Goal: Task Accomplishment & Management: Use online tool/utility

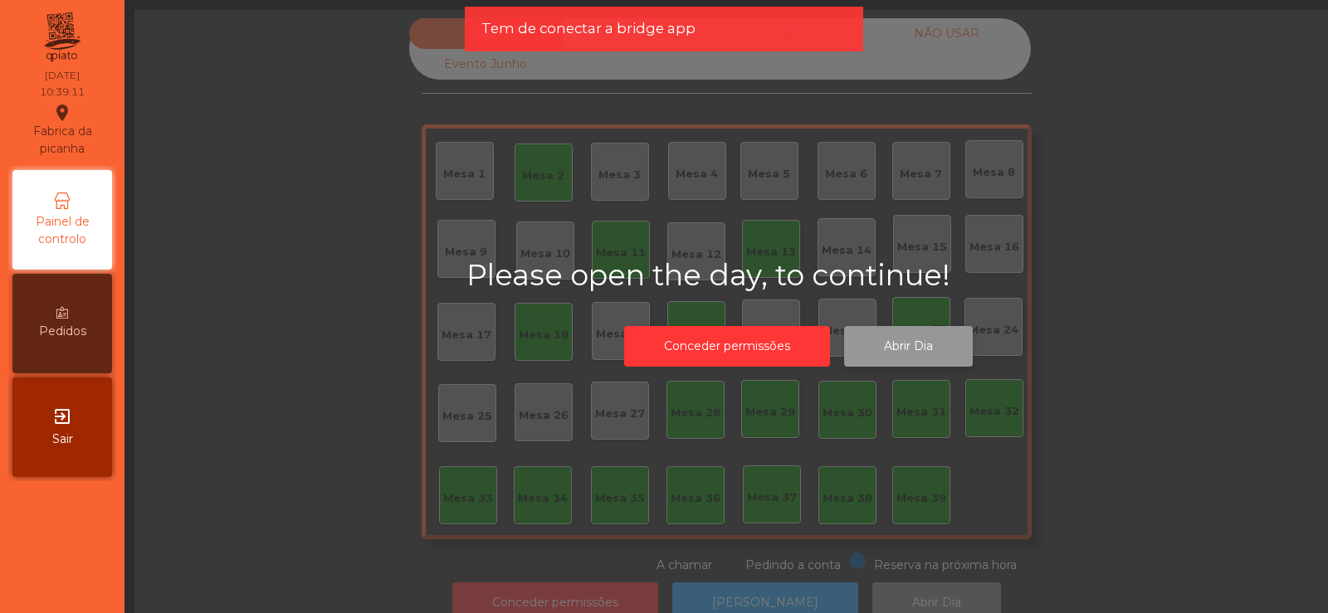
click at [914, 352] on button "Abrir Dia" at bounding box center [908, 346] width 129 height 41
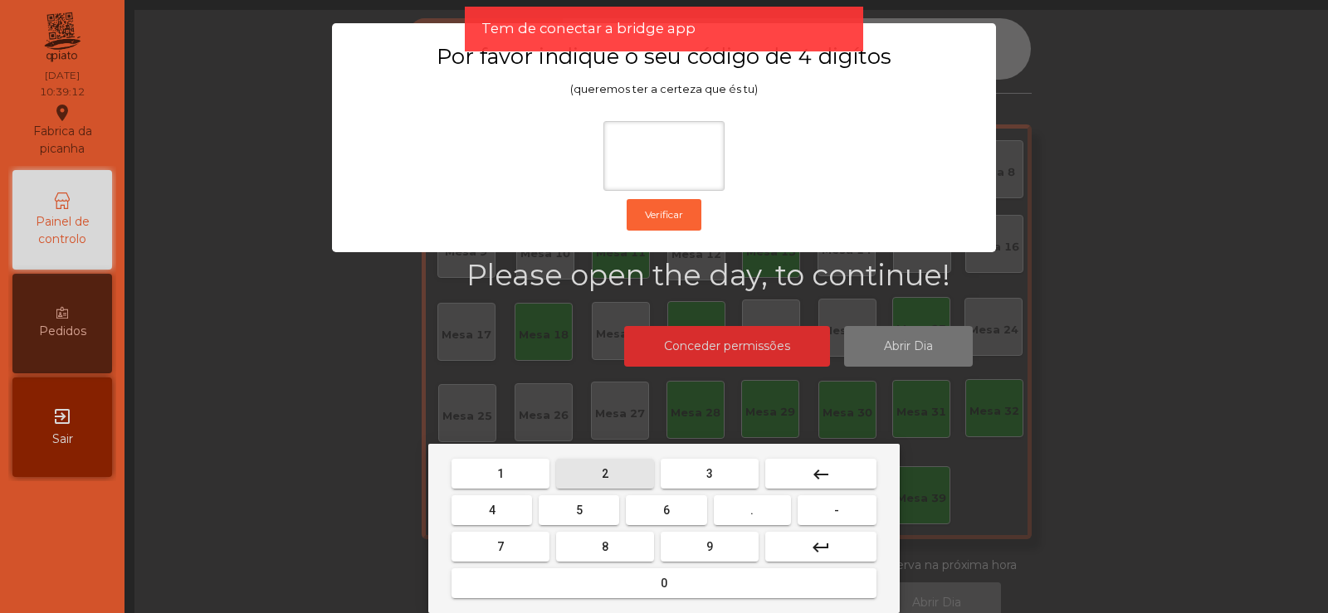
click at [636, 464] on button "2" at bounding box center [605, 474] width 98 height 30
click at [669, 507] on span "6" at bounding box center [666, 510] width 7 height 13
click at [501, 548] on span "7" at bounding box center [500, 546] width 7 height 13
click at [579, 511] on span "5" at bounding box center [579, 510] width 7 height 13
type input "****"
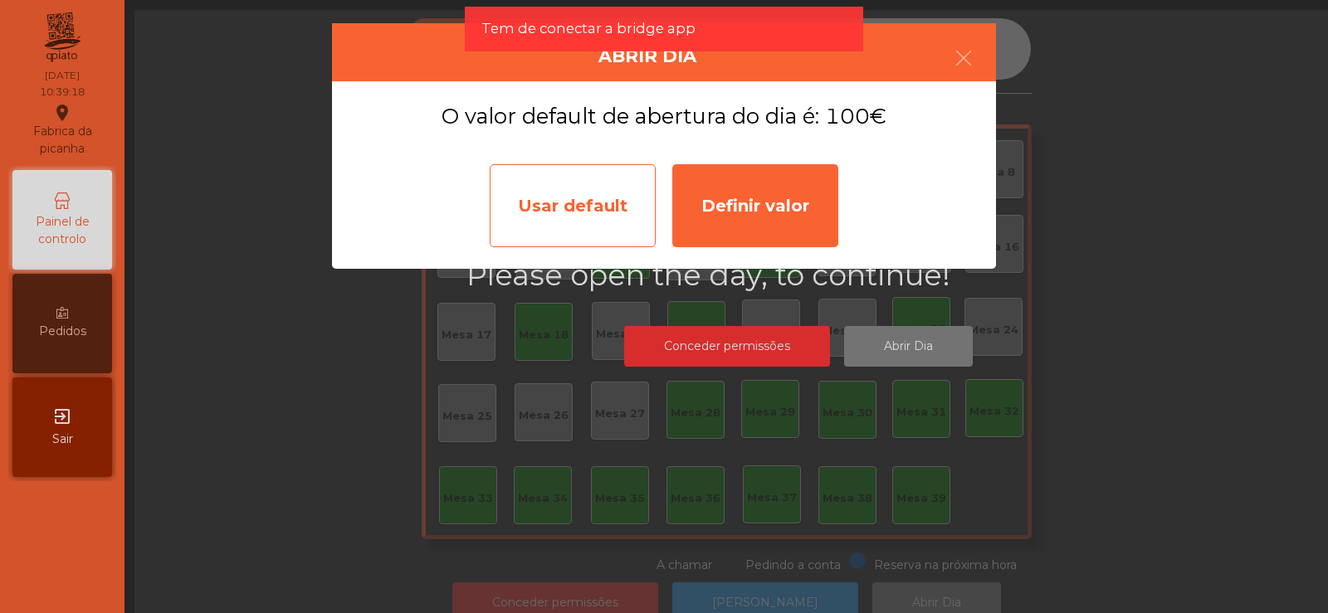
click at [596, 208] on div "Usar default" at bounding box center [573, 205] width 166 height 83
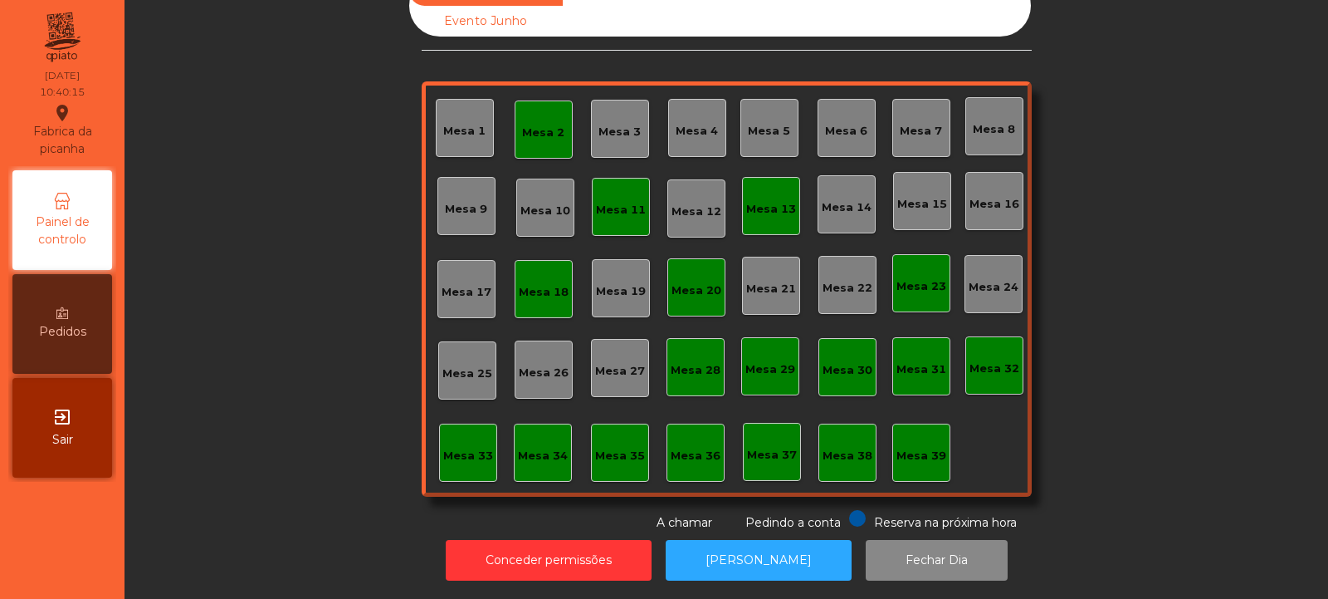
scroll to position [56, 0]
click at [755, 540] on button "[PERSON_NAME]" at bounding box center [759, 560] width 186 height 41
click at [722, 541] on button "[PERSON_NAME]" at bounding box center [759, 560] width 186 height 41
